Goal: Book appointment/travel/reservation

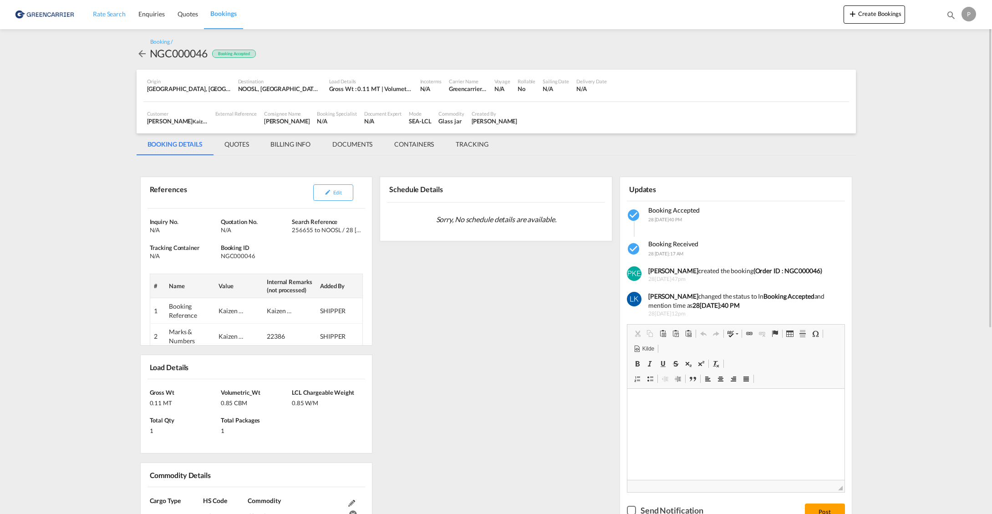
click at [123, 15] on span "Rate Search" at bounding box center [109, 14] width 33 height 8
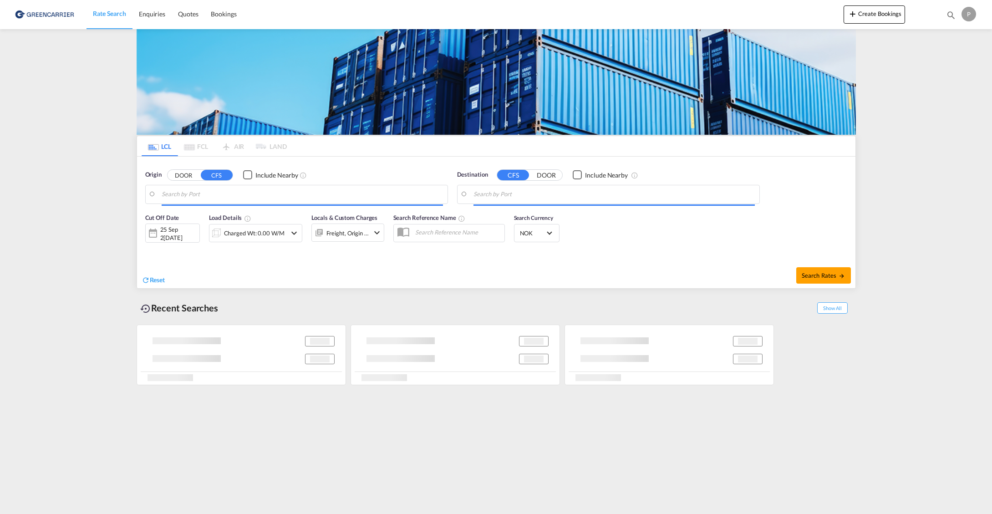
type input "[GEOGRAPHIC_DATA], GD, CNSZX"
type input "[GEOGRAPHIC_DATA], NOOSL"
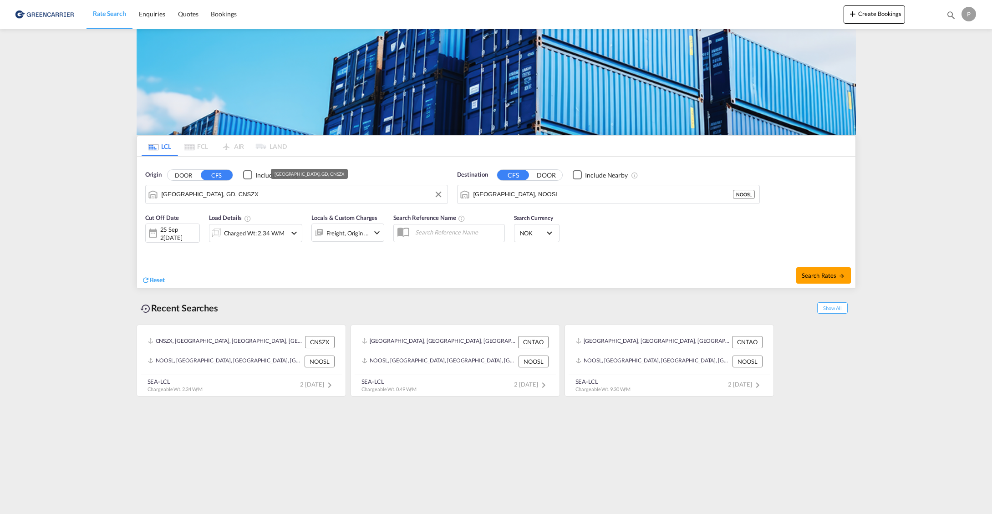
click at [277, 197] on input "[GEOGRAPHIC_DATA], GD, CNSZX" at bounding box center [302, 195] width 281 height 14
click at [228, 253] on div "Tianjin , TJ China CNTSN" at bounding box center [232, 246] width 173 height 27
type input "Tianjin, TJ, CNTSN"
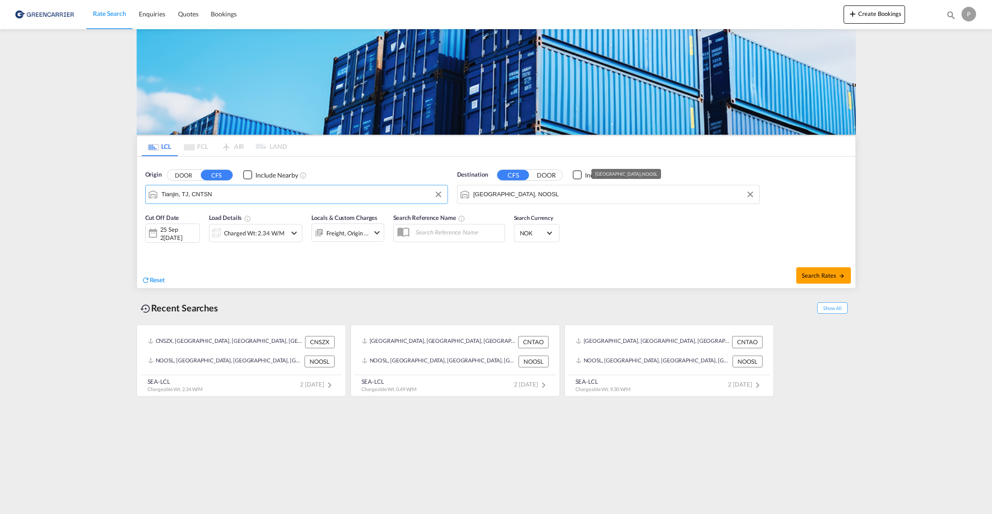
click at [528, 195] on input "Oslo, NOOSL" at bounding box center [613, 195] width 281 height 14
drag, startPoint x: 477, startPoint y: 283, endPoint x: 333, endPoint y: 268, distance: 144.6
click at [474, 283] on div "Reset" at bounding box center [320, 272] width 357 height 25
click at [247, 234] on div "Charged Wt: 2.34 W/M" at bounding box center [254, 233] width 61 height 13
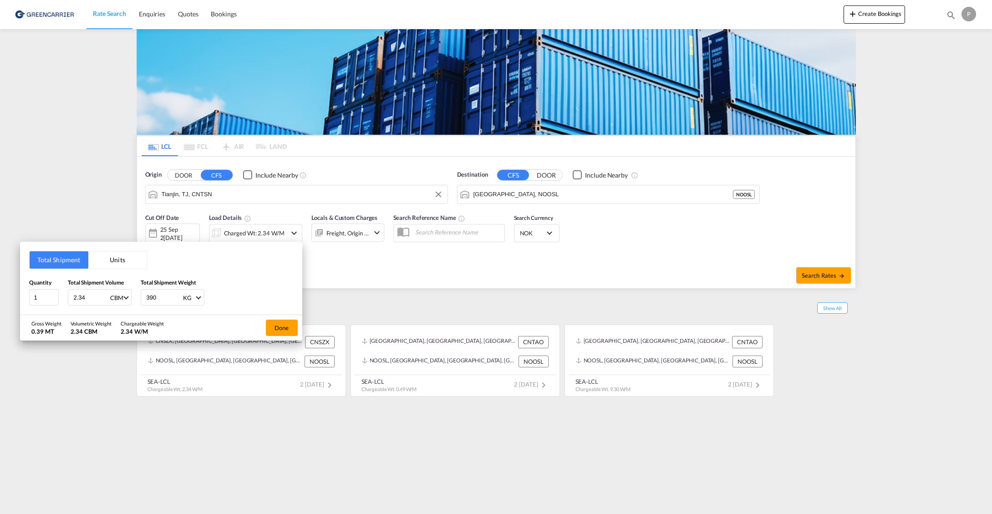
click at [87, 296] on input "2.34" at bounding box center [91, 297] width 36 height 15
type input "9.52"
type input "1909"
click at [269, 325] on button "Done" at bounding box center [282, 328] width 32 height 16
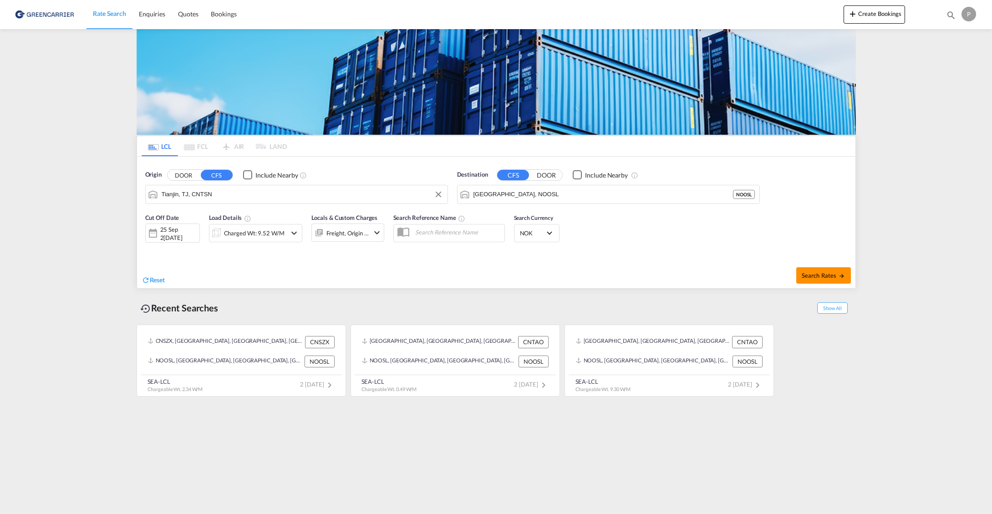
click at [818, 270] on button "Search Rates" at bounding box center [823, 275] width 55 height 16
type input "CNTSN to NOOSL / 25 Sep 2025"
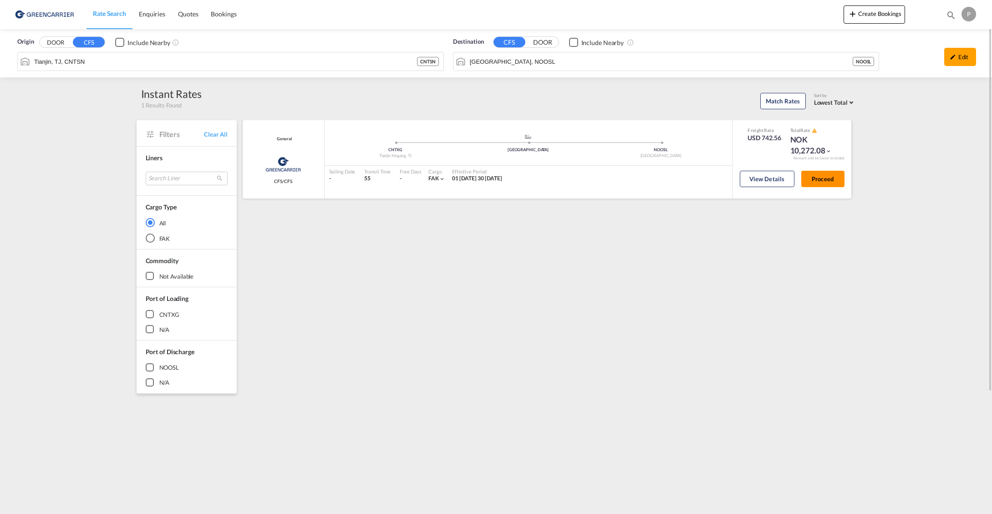
click at [821, 177] on button "Proceed" at bounding box center [822, 179] width 43 height 16
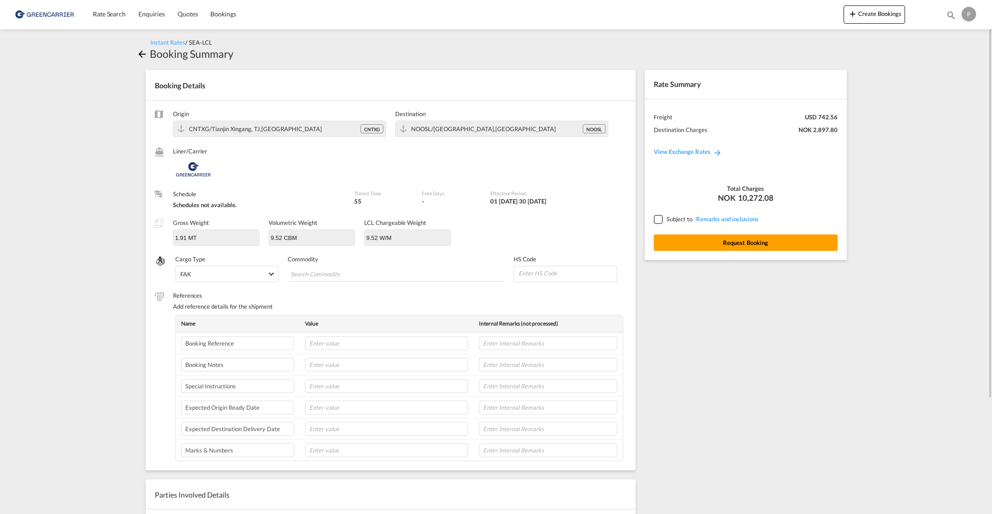
drag, startPoint x: 554, startPoint y: 273, endPoint x: 547, endPoint y: 276, distance: 7.5
click at [554, 274] on input at bounding box center [567, 273] width 99 height 14
paste input "950691"
type input "950691"
click at [444, 280] on md-chips-wrap "Chips container with autocompletion. Enter the text area, type text to search, …" at bounding box center [396, 274] width 215 height 16
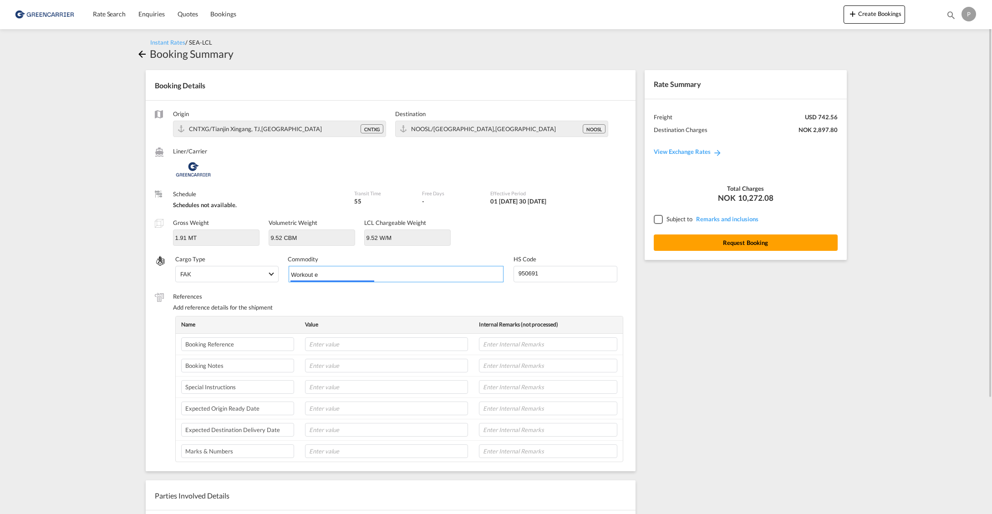
type input "Workout e"
type input "u"
click at [327, 274] on md-icon "Remove Workout e" at bounding box center [329, 274] width 11 height 11
click at [331, 273] on input "Chips input." at bounding box center [332, 274] width 83 height 15
type input "workout equipment"
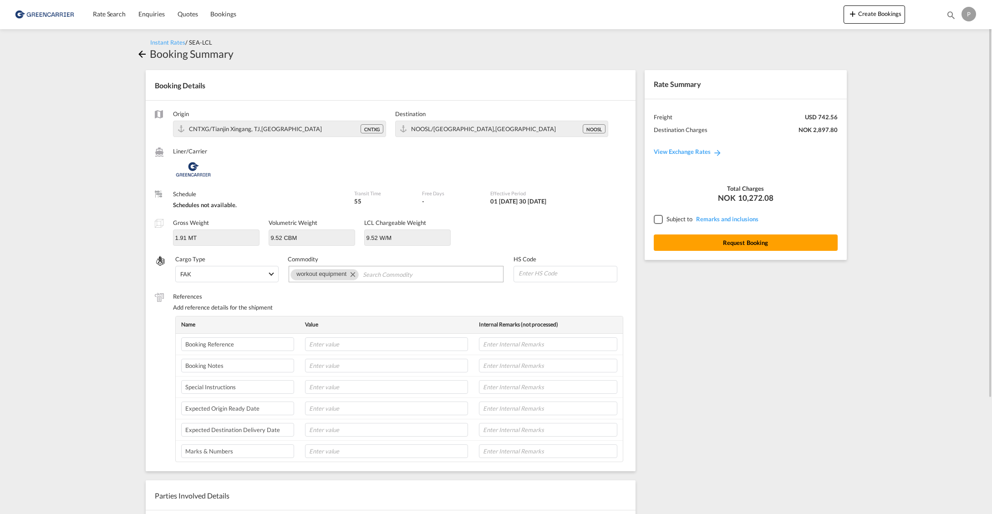
paste input "950691"
type input "950691"
click at [560, 293] on label "References" at bounding box center [399, 295] width 453 height 8
click at [402, 344] on input "text" at bounding box center [386, 343] width 163 height 14
paste input "22474"
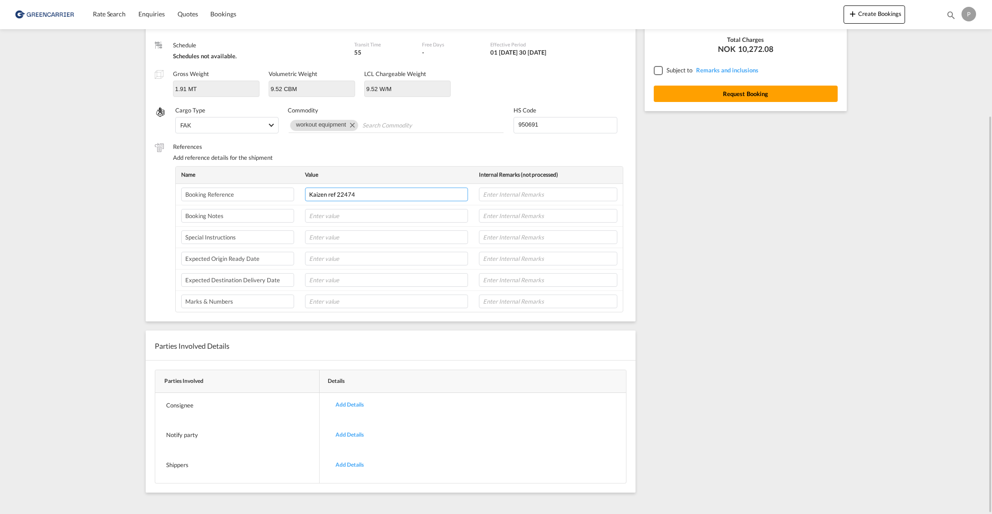
type input "Kaizen ref 22474"
click at [353, 401] on div "Add Details" at bounding box center [350, 404] width 42 height 21
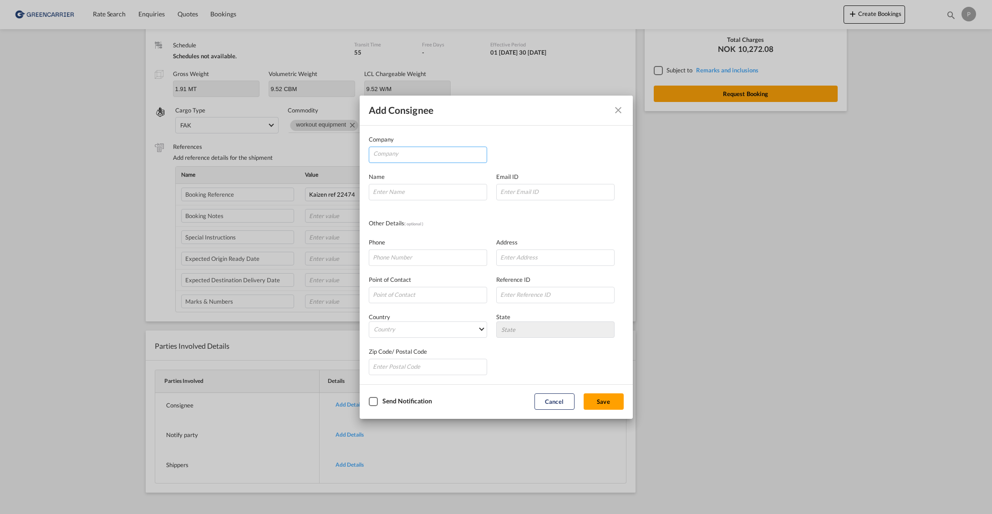
click at [412, 154] on input "Company" at bounding box center [429, 154] width 113 height 14
paste input "Holter Fysioterapi Jørgensen"
type input "Holter Fysioterapi Jørgensen"
paste input "Kjærstadsletta"
type input "Kjærstadsletta 109"
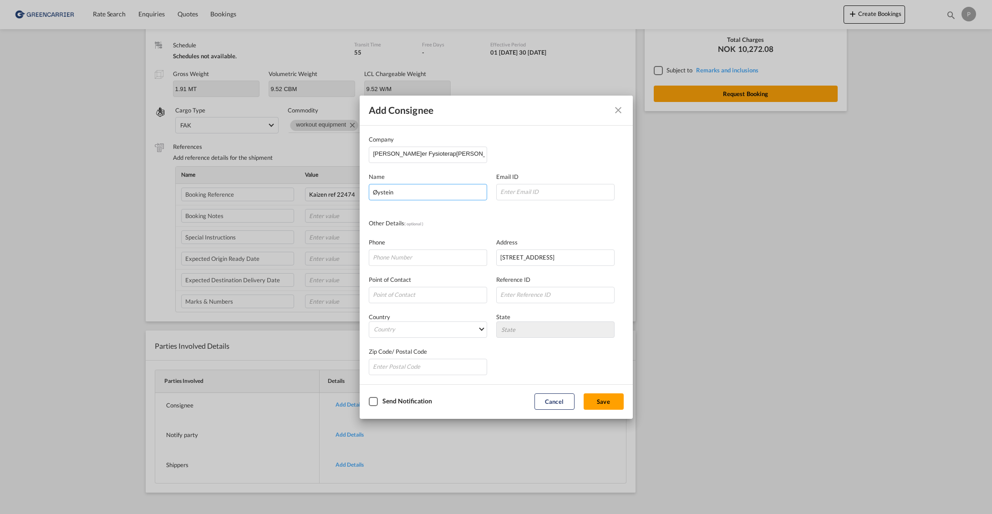
type input "Øystein"
type input "93072034"
type md-option "Afghanistan"
type md-option "Albania"
type md-option "Algeria"
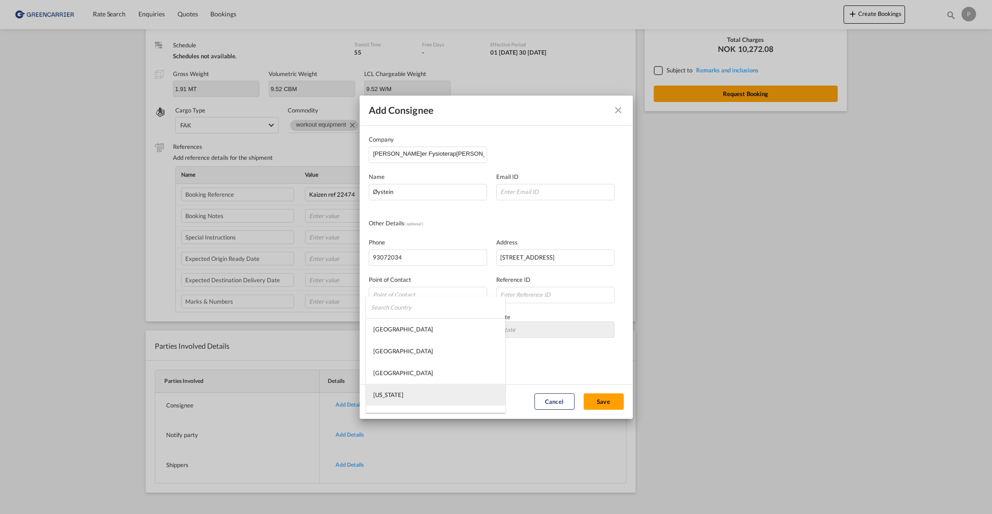
type md-option "American Samoa"
type md-option "Andorra"
type md-option "Namibia"
type md-option "Norfolk Island"
type md-option "Norway"
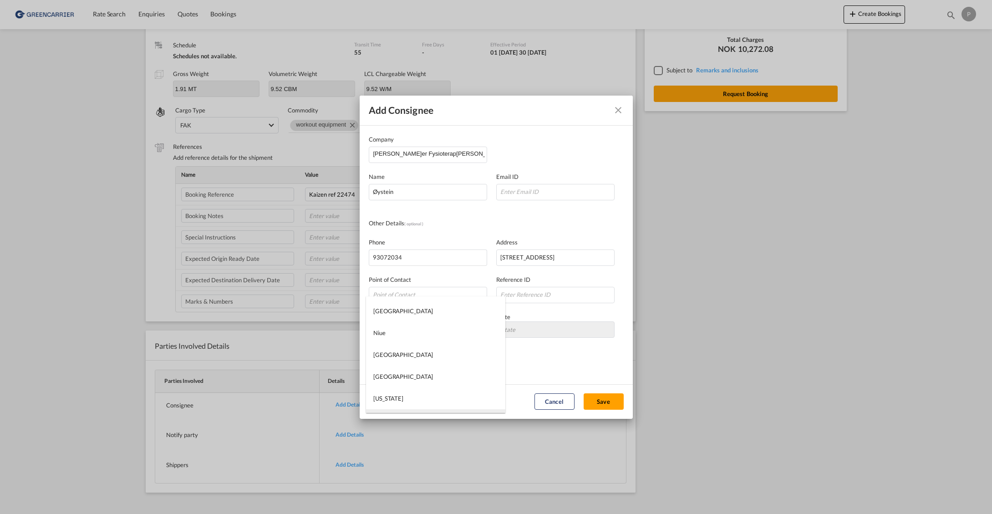
scroll to position [3663, 0]
type input "2034"
click at [611, 406] on button "Save" at bounding box center [604, 401] width 40 height 16
click at [543, 192] on input "Company Name Email ..." at bounding box center [555, 192] width 118 height 16
paste input "post@holter-fysioterapi.no"
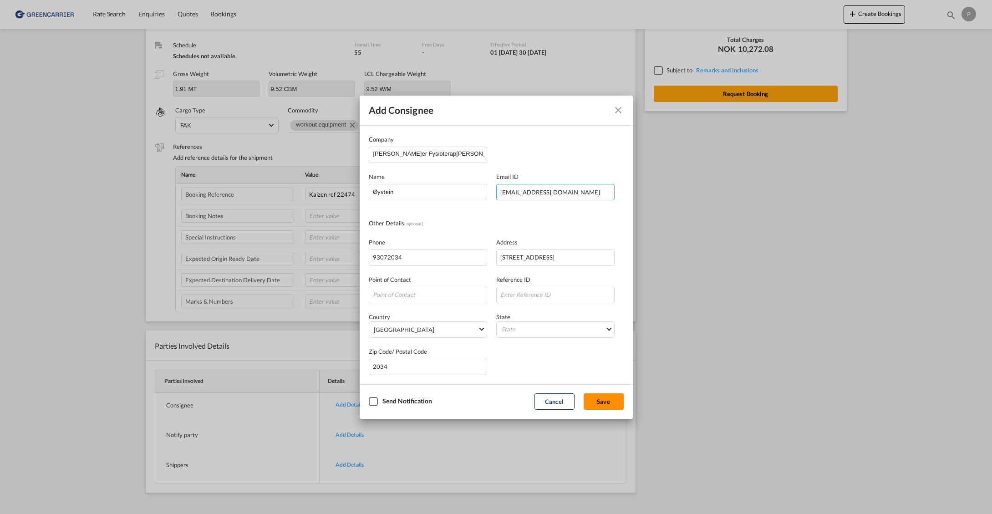
type input "post@holter-fysioterapi.no"
click at [605, 402] on button "Save" at bounding box center [604, 401] width 40 height 16
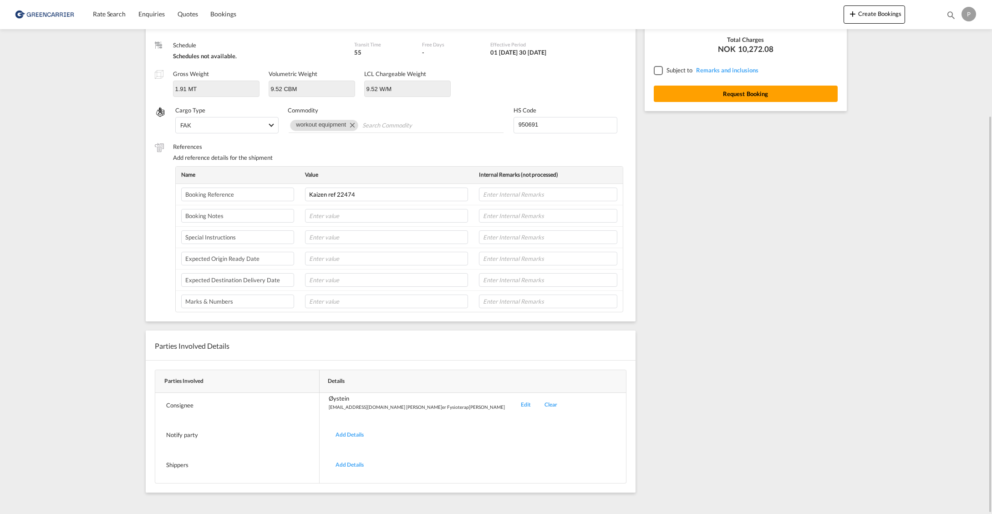
click at [356, 431] on div "Add Details" at bounding box center [350, 434] width 42 height 21
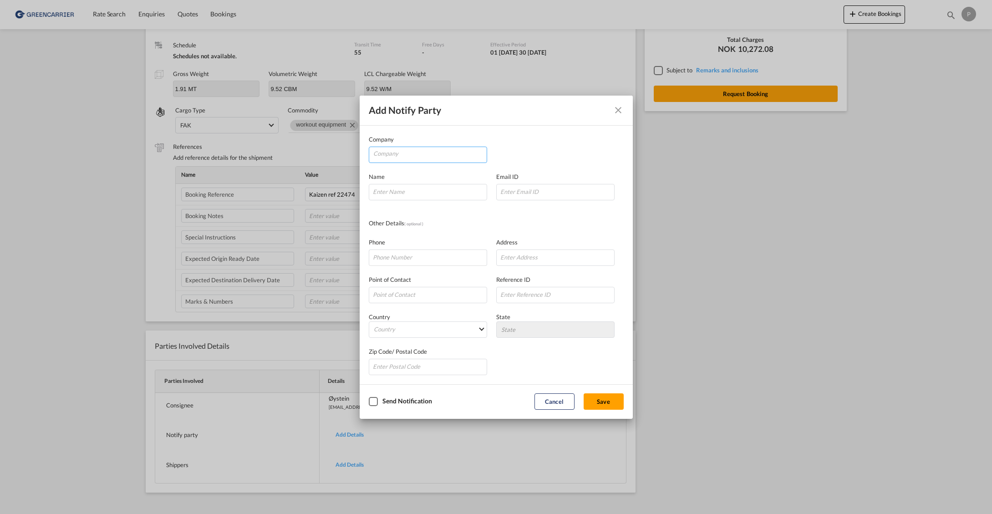
click at [419, 153] on input "Company" at bounding box center [429, 154] width 113 height 14
type input "Kaizen Shipping AS"
type input "[EMAIL_ADDRESS][DOMAIN_NAME]"
type input "[PHONE_NUMBER]"
type input "[STREET_ADDRESS]"
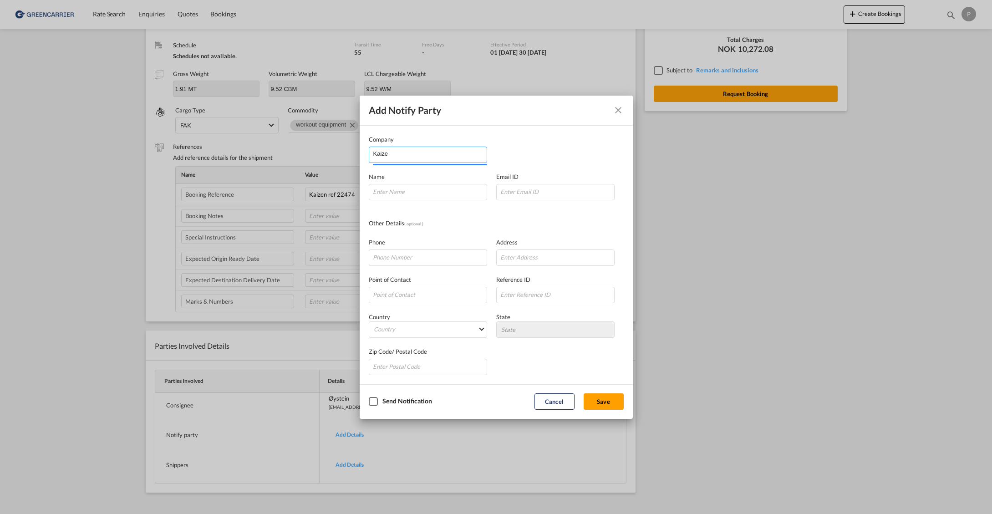
type input "1423"
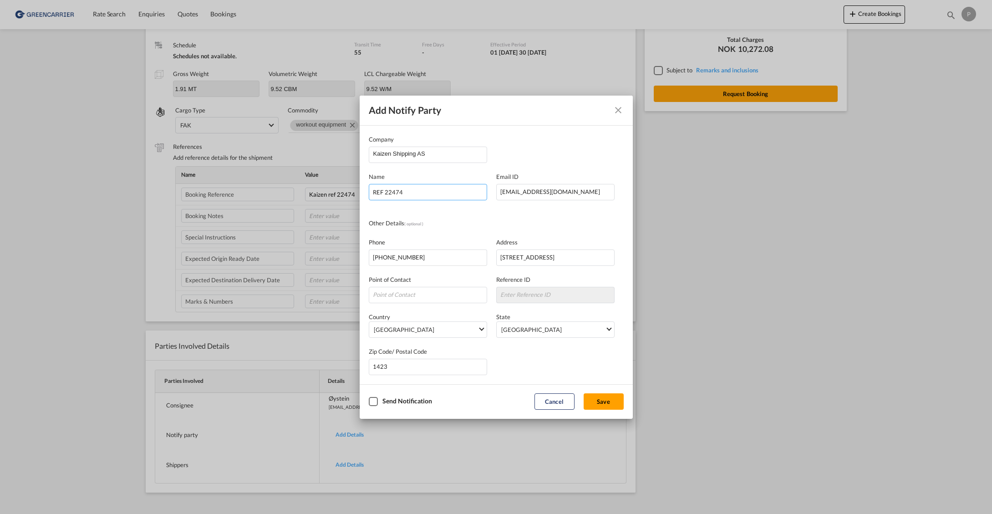
type input "REF 22474"
click at [376, 403] on div "Checkbox No Ink" at bounding box center [373, 401] width 9 height 9
click at [605, 405] on button "Save" at bounding box center [604, 401] width 40 height 16
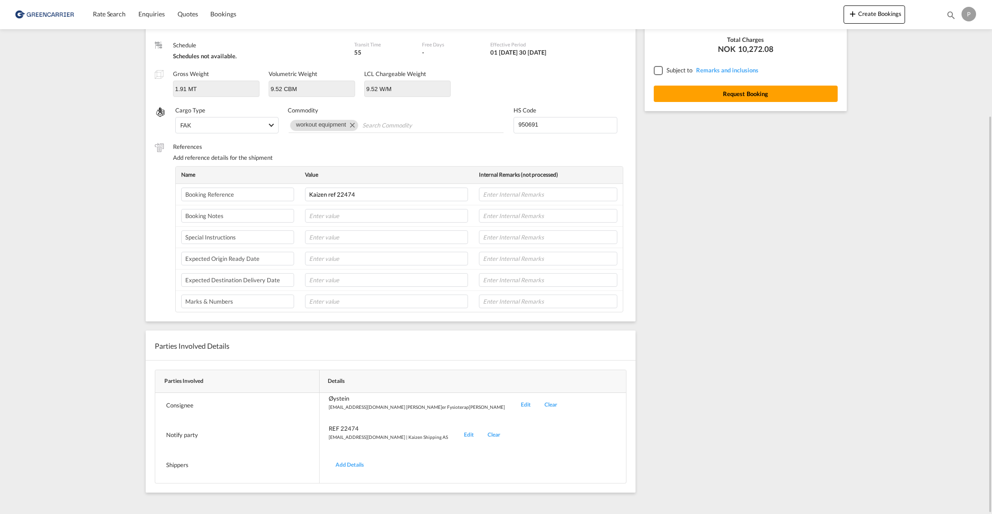
click at [349, 464] on div "Add Details" at bounding box center [350, 464] width 42 height 21
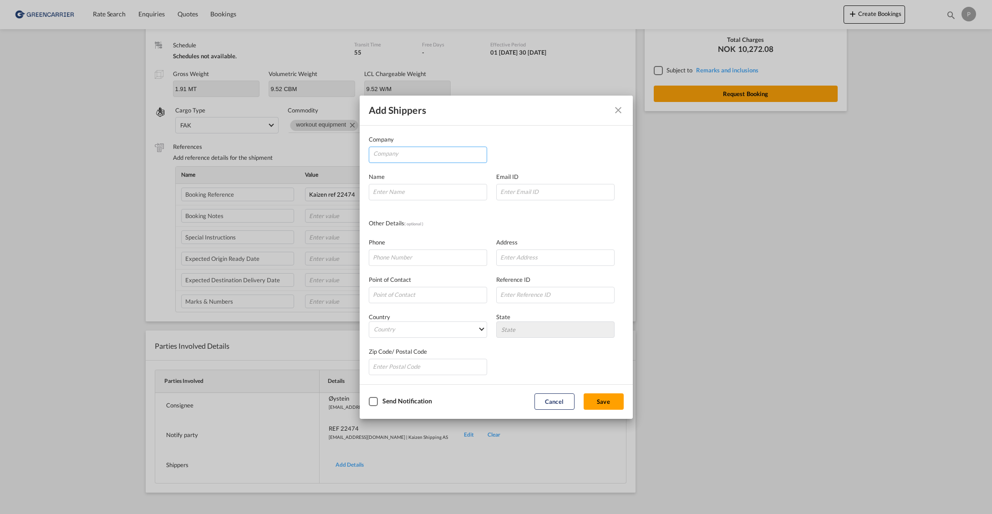
click at [397, 155] on input "Company" at bounding box center [429, 154] width 113 height 14
paste input "Shandong Minolta Fitness Equipment Co., Ltd"
type input "Shandong Minolta Fitness Equipment Co., Ltd"
paste input "No.17 of Hongtu Road"
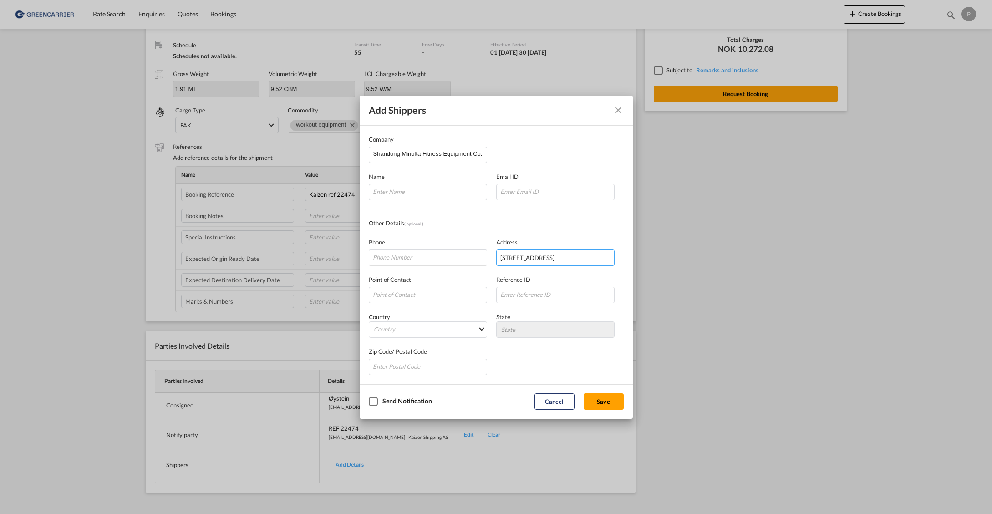
paste input "Development Zone, Ningjin County"
type input "No.17 of Hongtu Road, Development Zone, Ningjin County"
paste input "253400"
type input "253400"
click at [460, 328] on md-select "Country Afghanistan Albania Algeria American Samoa Andorra Angola Anguilla Anta…" at bounding box center [428, 329] width 118 height 16
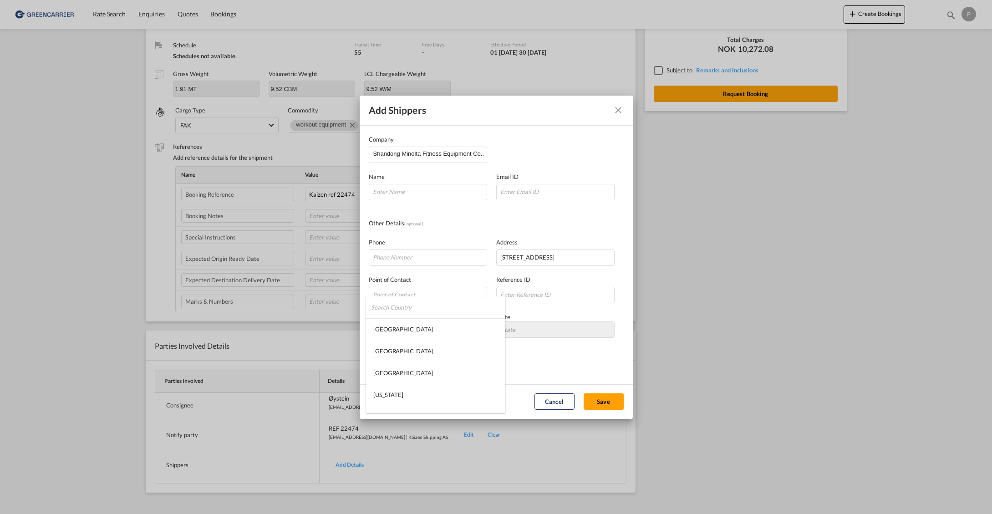
type md-option "Afghanistan"
type md-option "Cambodia"
type md-option "Chad"
type md-option "Chile"
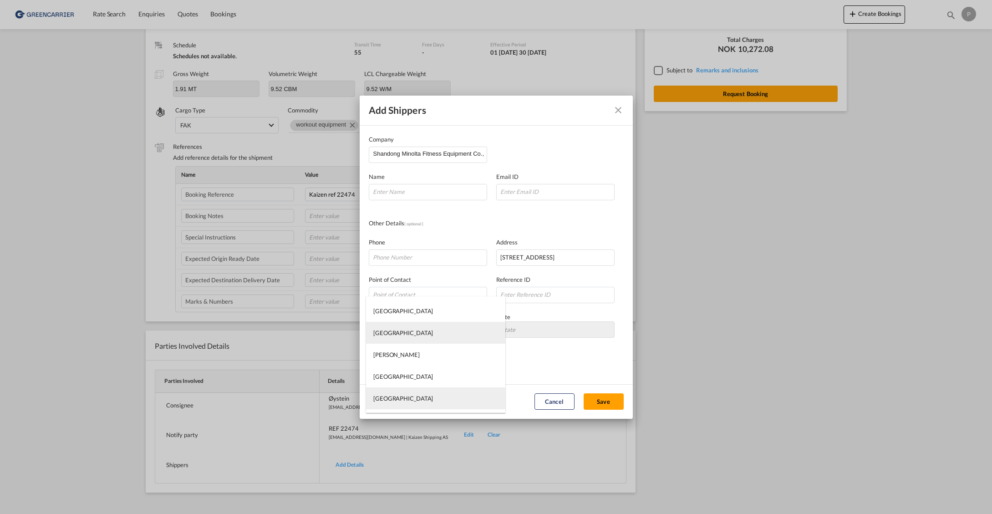
type md-option "China"
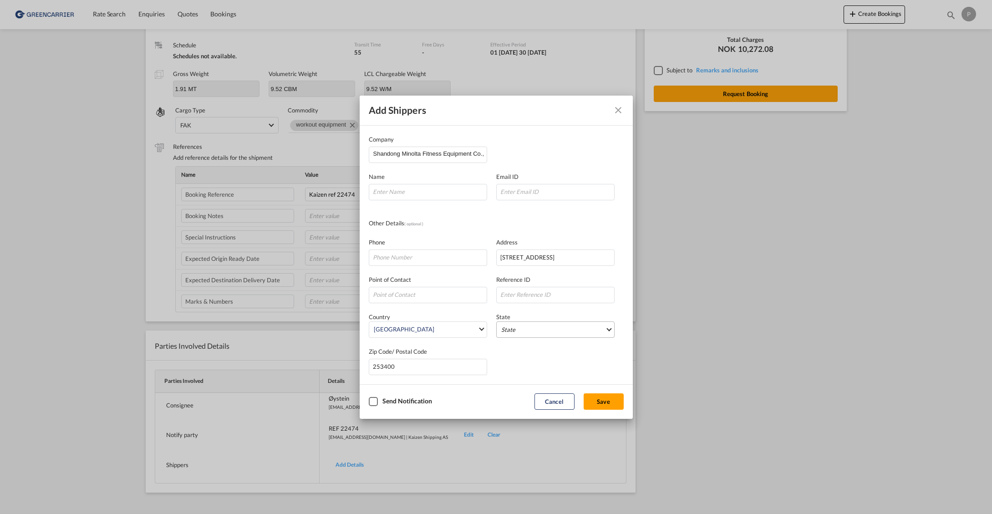
click at [523, 329] on md-select "State Anhui Anhui Province Anhui Sheng Aomen Beijing Beijing Shi Chongqing Fuji…" at bounding box center [555, 329] width 118 height 16
type md-option "Anhui"
type md-option "Shaanxi"
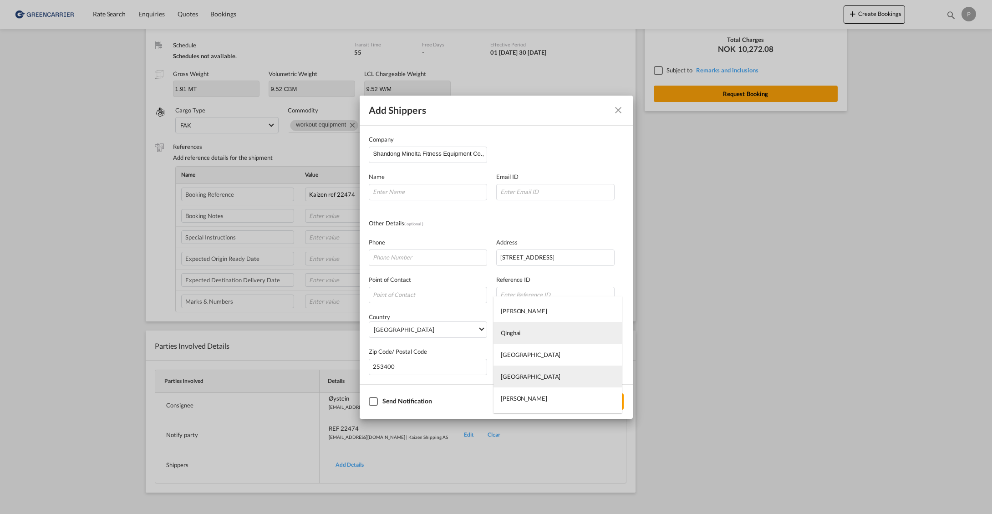
type md-option "Shandong"
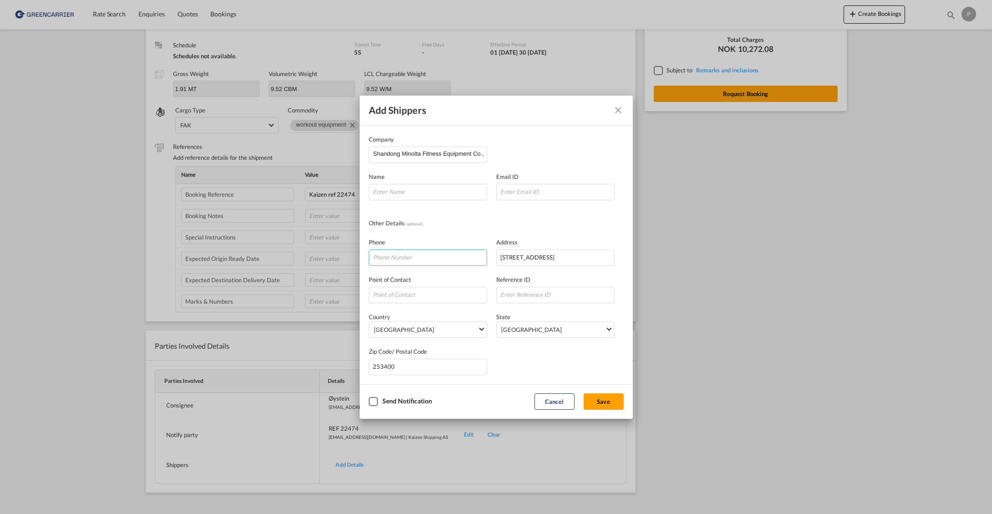
drag, startPoint x: 399, startPoint y: 260, endPoint x: 418, endPoint y: 269, distance: 21.0
paste input "0086 13406856726"
type input "0086 13406856726"
paste input "Michael Wang"
type input "Michael Wang"
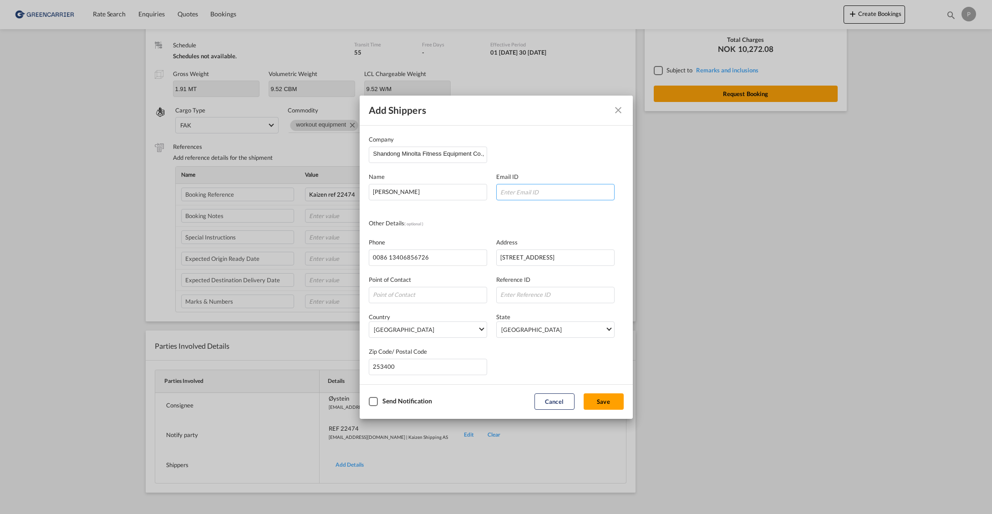
paste input "mnd009@mndfit.com"
type input "mnd009@mndfit.com"
click at [609, 402] on button "Save" at bounding box center [604, 401] width 40 height 16
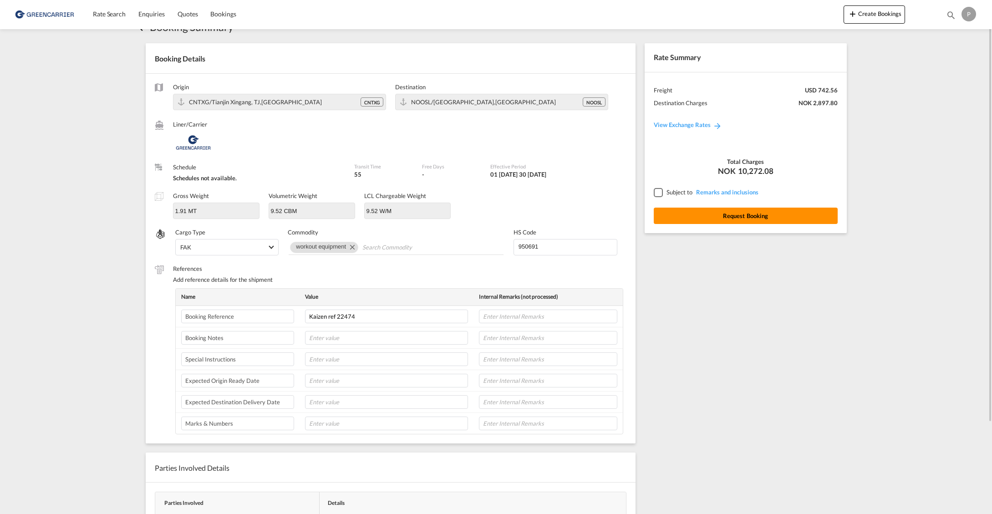
scroll to position [22, 0]
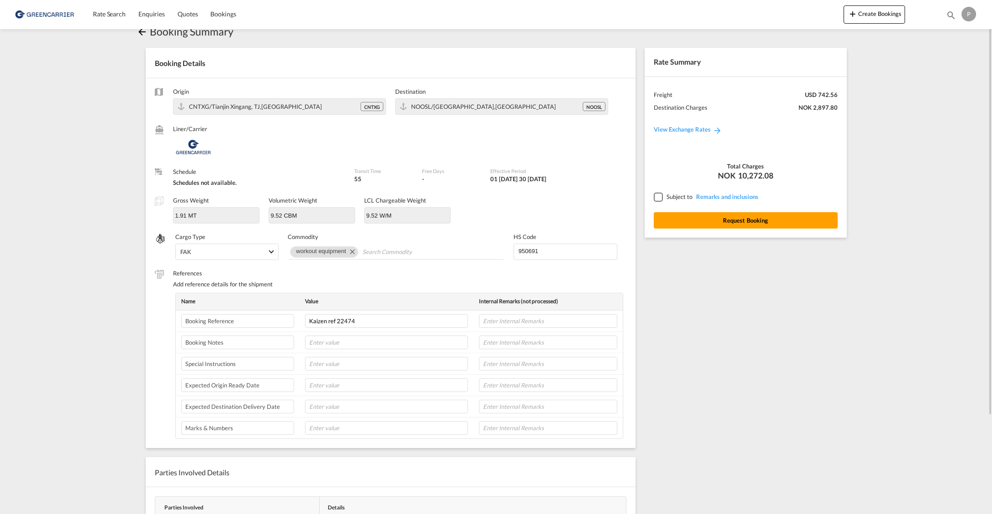
click at [659, 197] on div at bounding box center [658, 197] width 8 height 8
click at [738, 224] on button "Request Booking" at bounding box center [746, 220] width 184 height 16
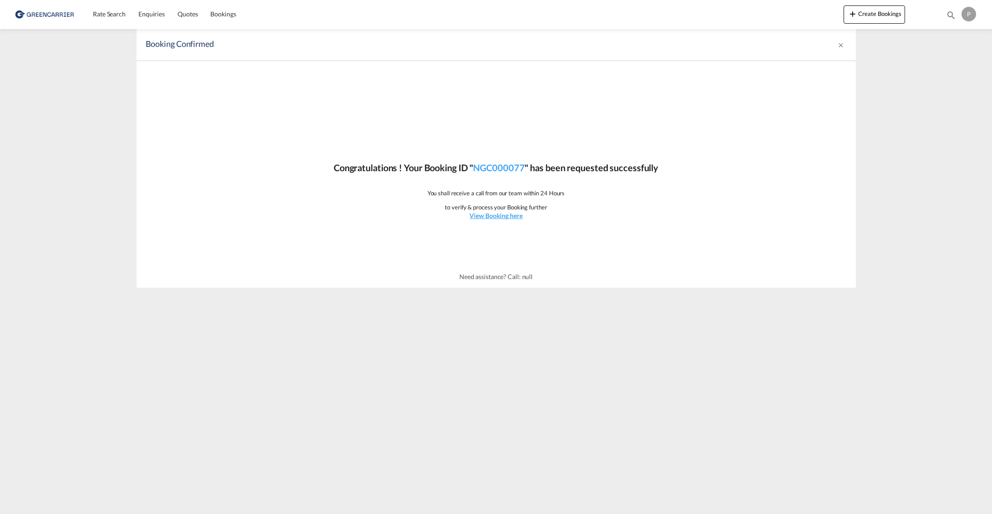
scroll to position [0, 0]
drag, startPoint x: 523, startPoint y: 131, endPoint x: 523, endPoint y: 152, distance: 20.5
click at [522, 135] on div "Congratulations ! Your Booking ID " NGC000077 " has been requested successfully…" at bounding box center [496, 163] width 719 height 205
drag, startPoint x: 528, startPoint y: 167, endPoint x: 561, endPoint y: 180, distance: 35.5
click at [401, 168] on p "Congratulations ! Your Booking ID " NGC000077 " has been requested successfully" at bounding box center [496, 167] width 325 height 13
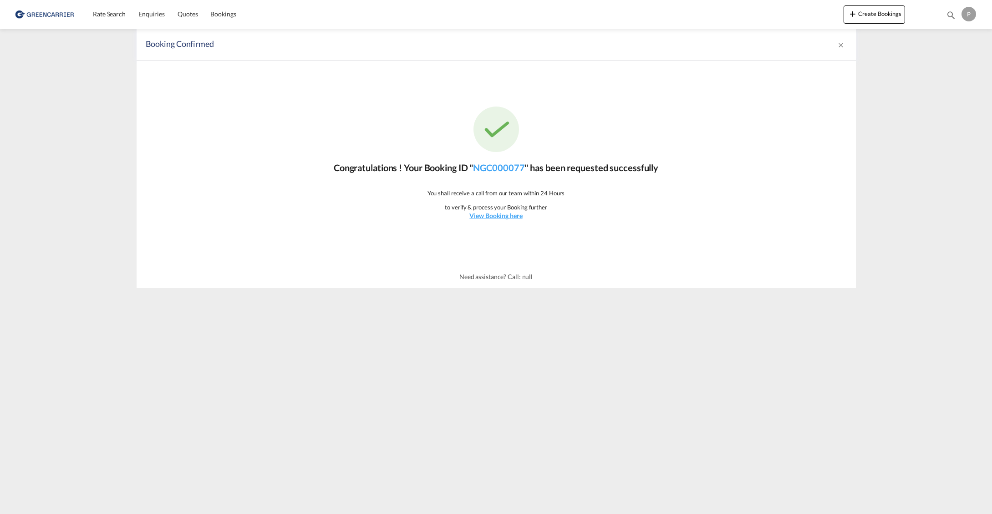
copy p "Your Booking ID " NGC000077"
